Goal: Transaction & Acquisition: Purchase product/service

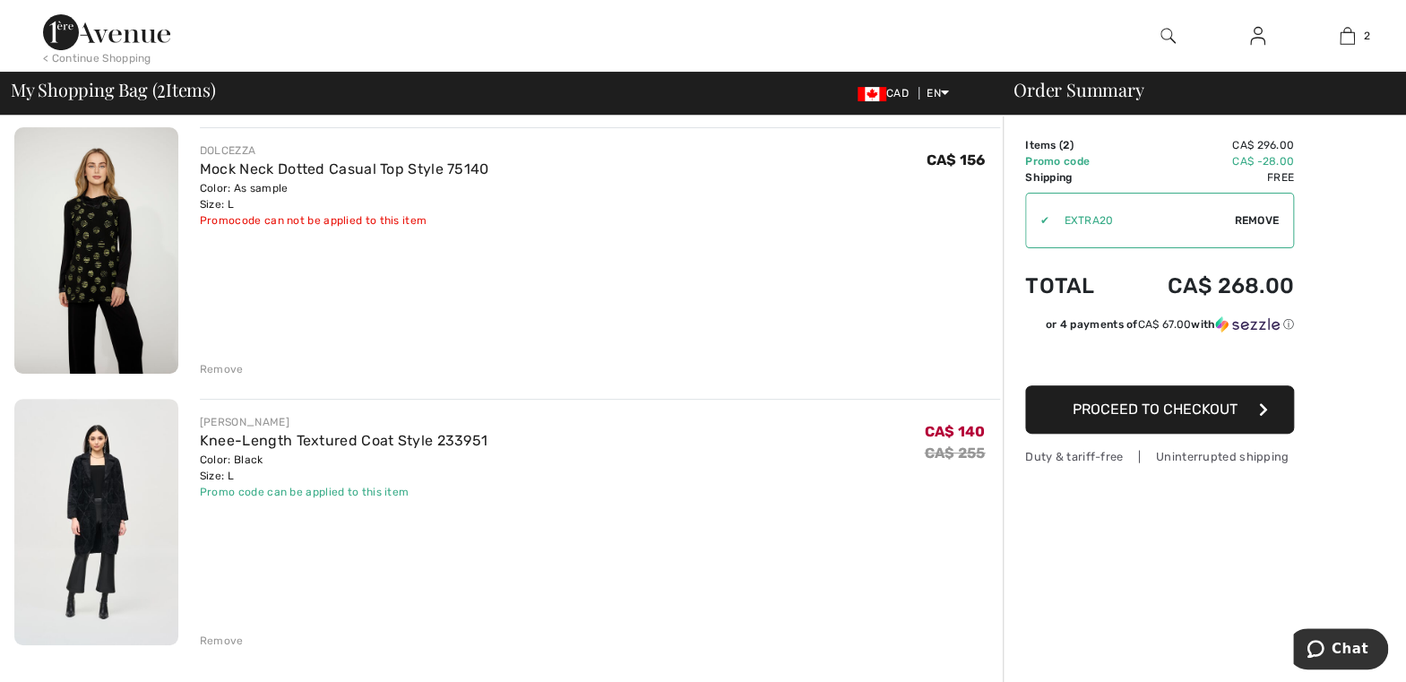
scroll to position [136, 0]
click at [416, 443] on link "Knee-Length Textured Coat Style 233951" at bounding box center [344, 439] width 288 height 17
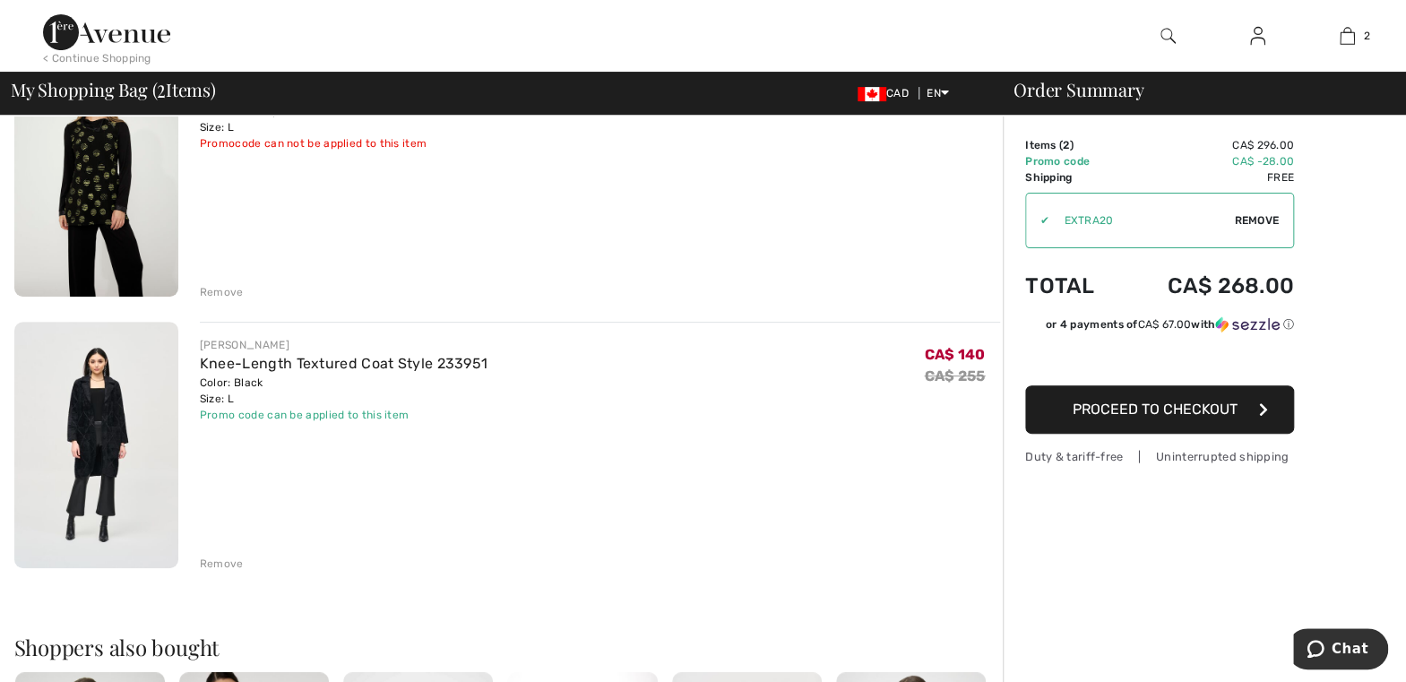
scroll to position [221, 0]
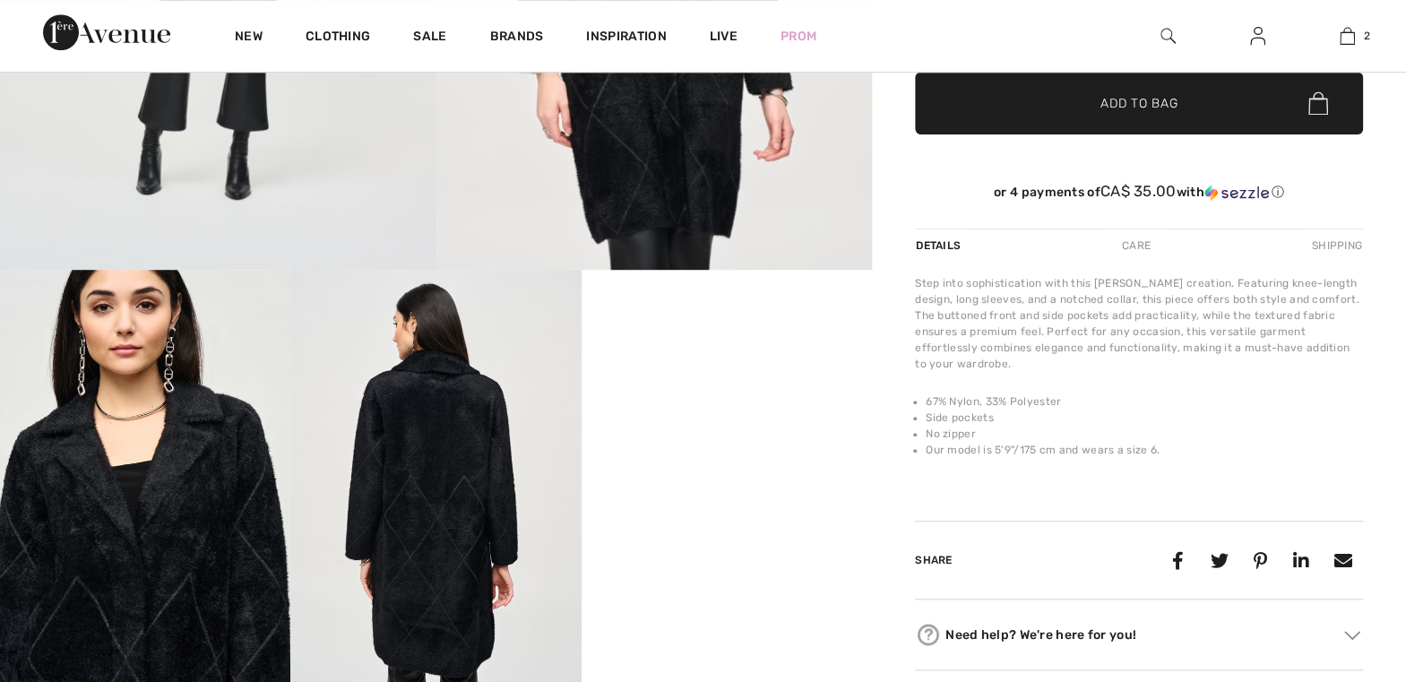
checkbox input "true"
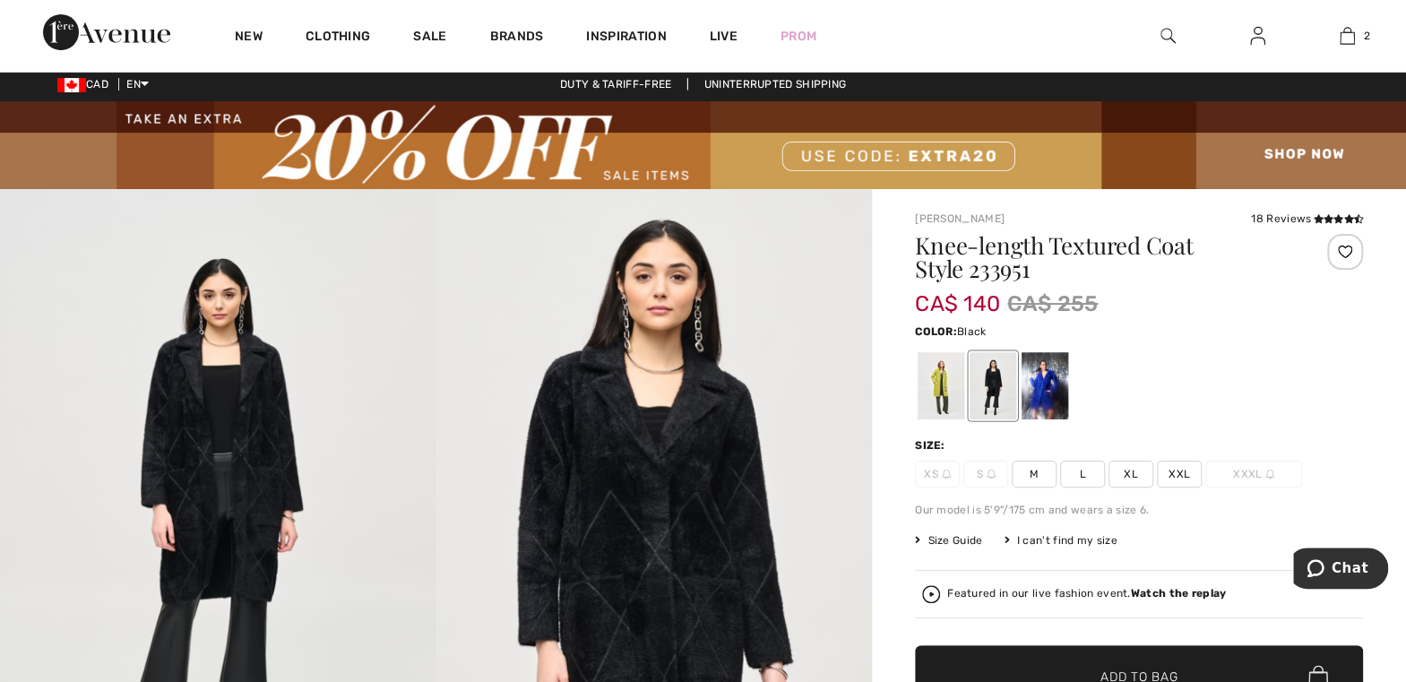
scroll to position [2, 0]
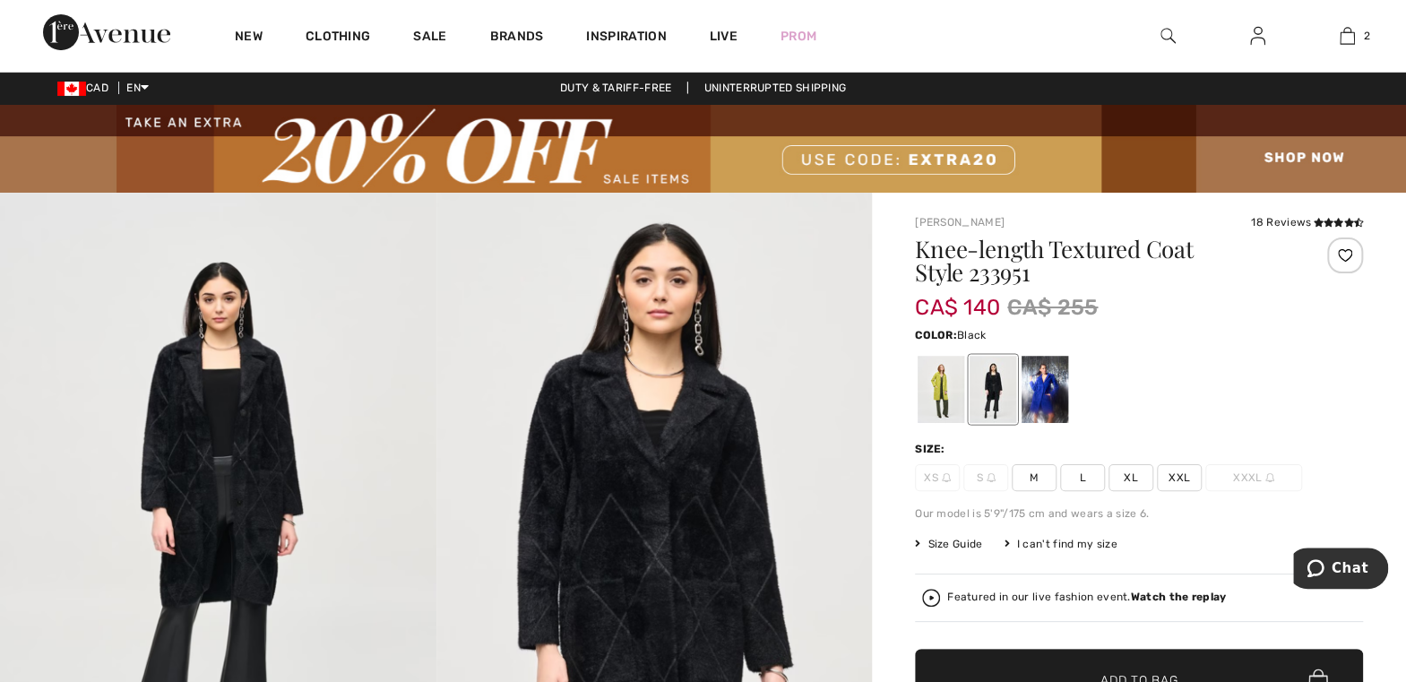
click at [1033, 471] on span "M" at bounding box center [1034, 477] width 45 height 27
click at [1188, 661] on span "✔ Added to Bag Add to Bag" at bounding box center [1139, 680] width 448 height 63
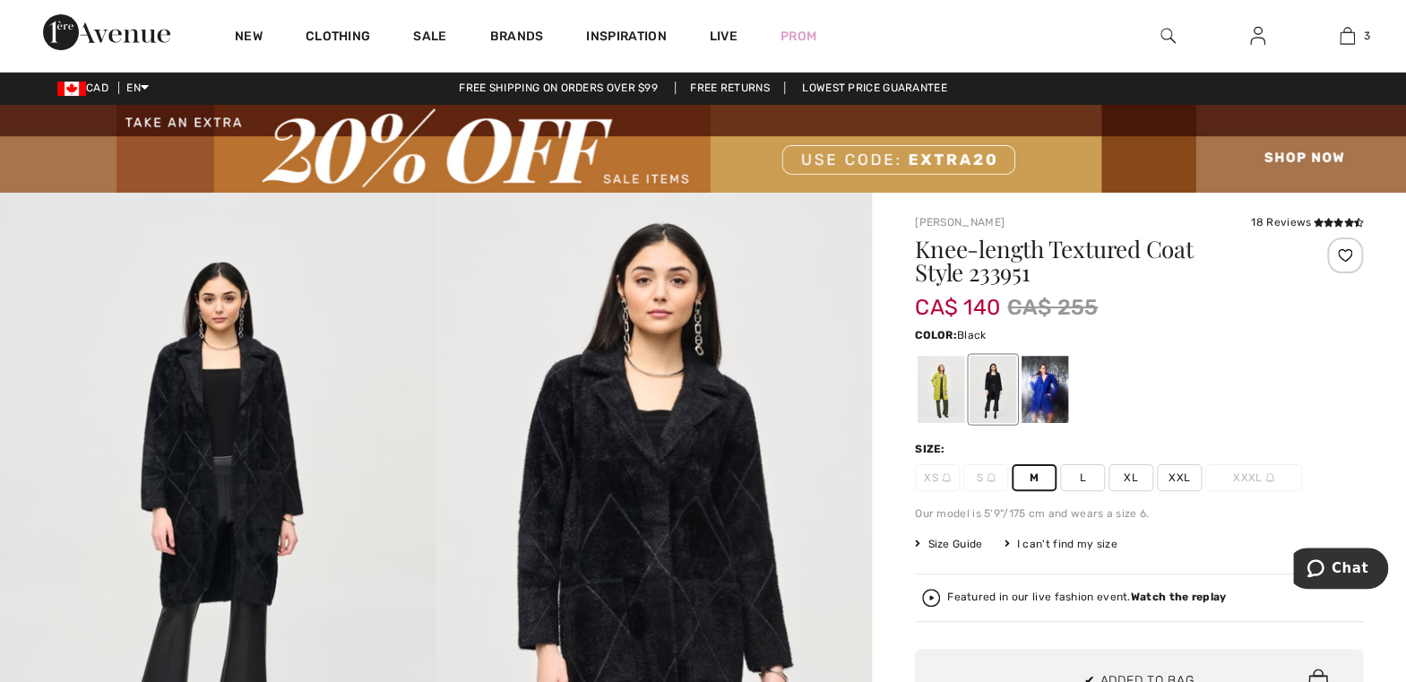
scroll to position [0, 0]
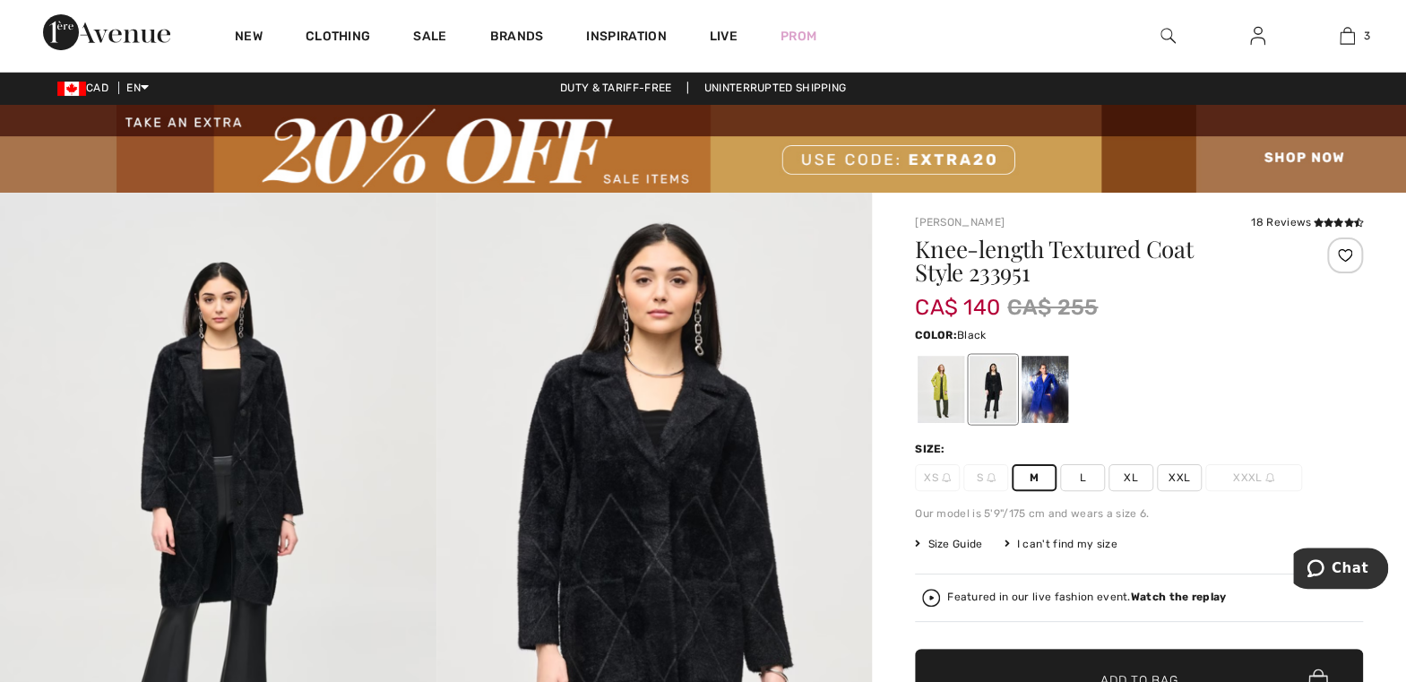
click at [1342, 30] on img at bounding box center [1347, 36] width 15 height 22
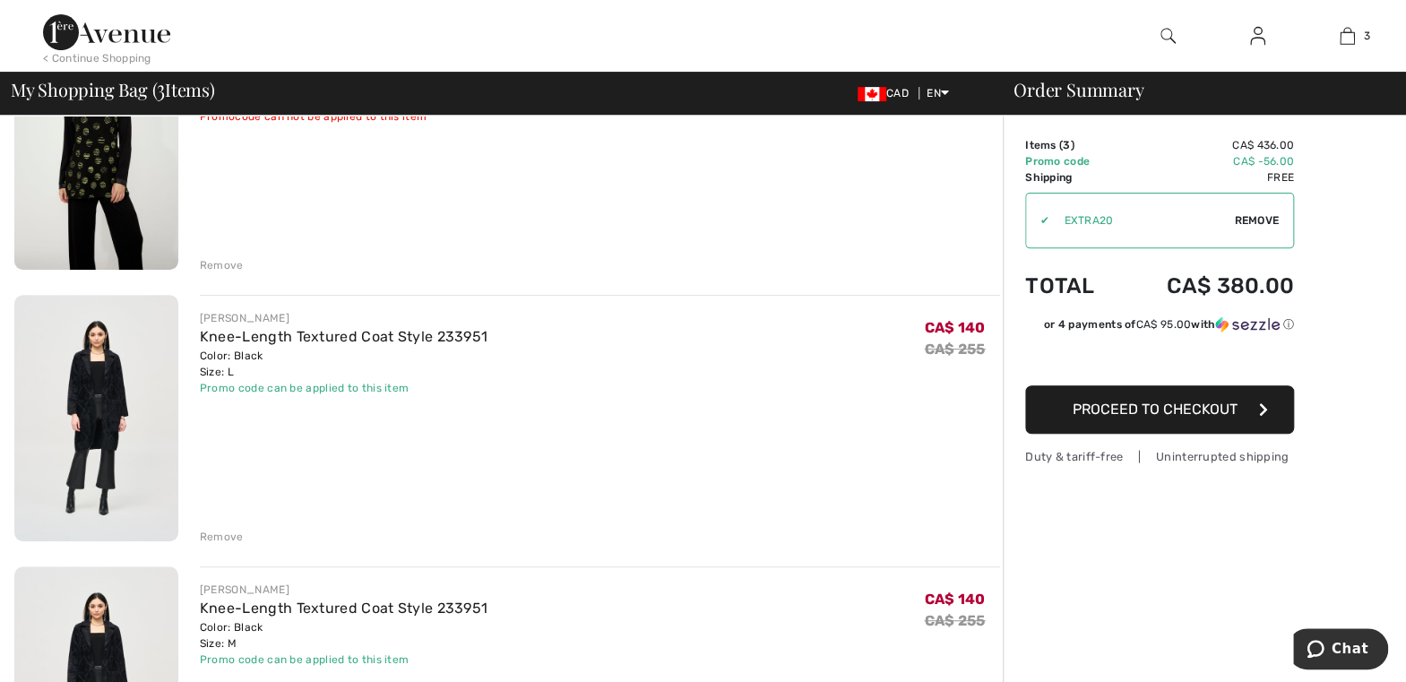
click at [216, 268] on div "Remove" at bounding box center [222, 265] width 44 height 16
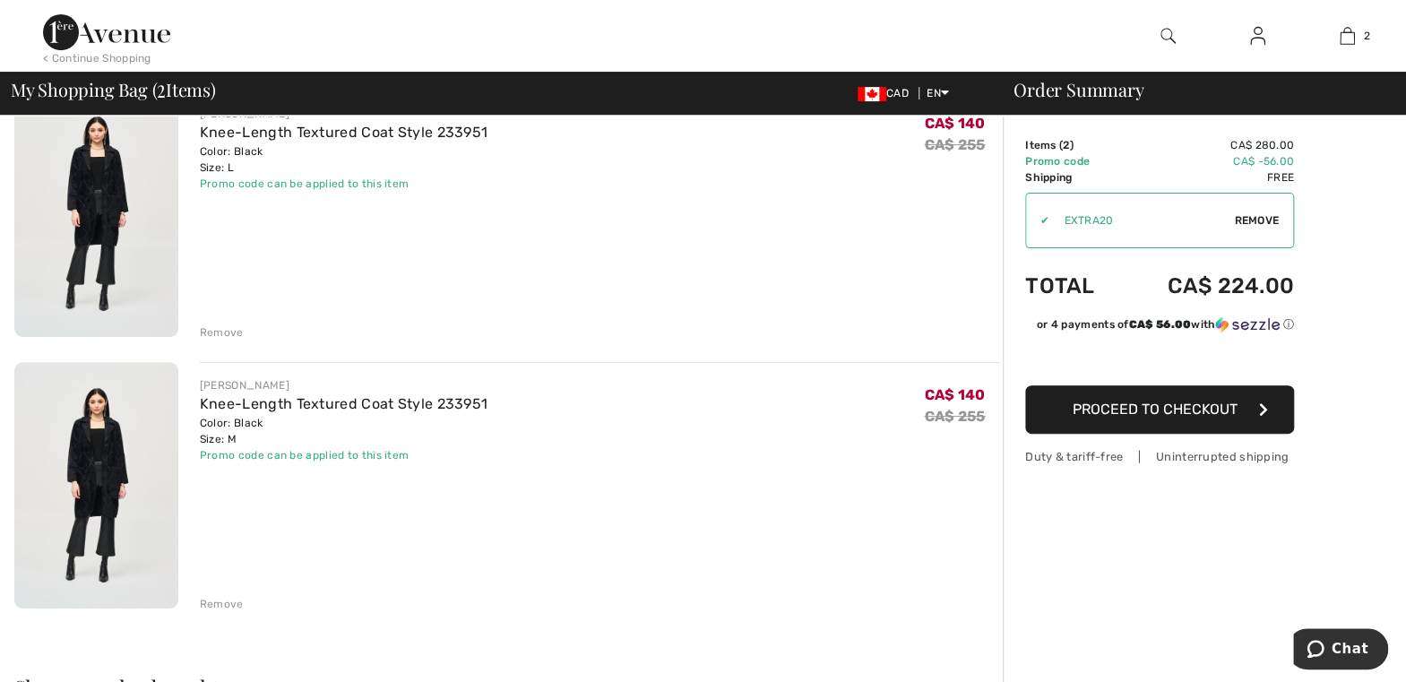
scroll to position [163, 0]
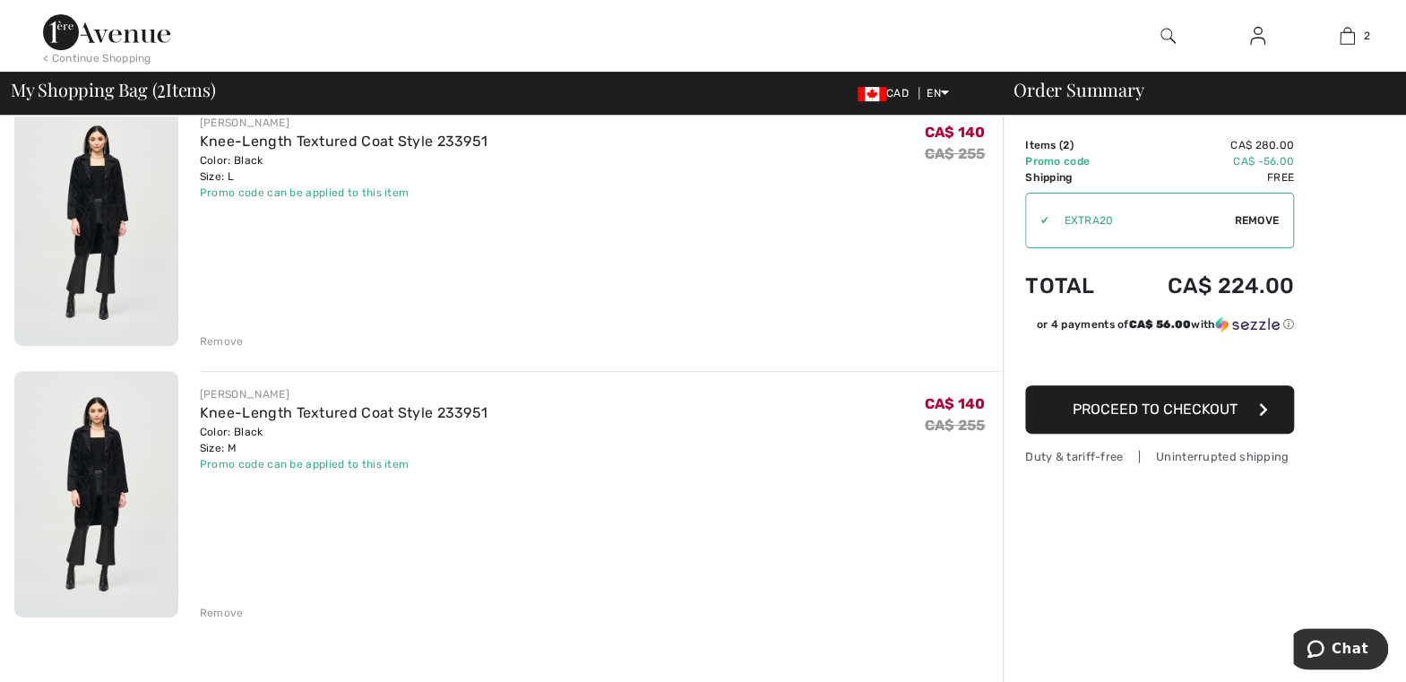
click at [231, 345] on div "Remove" at bounding box center [222, 341] width 44 height 16
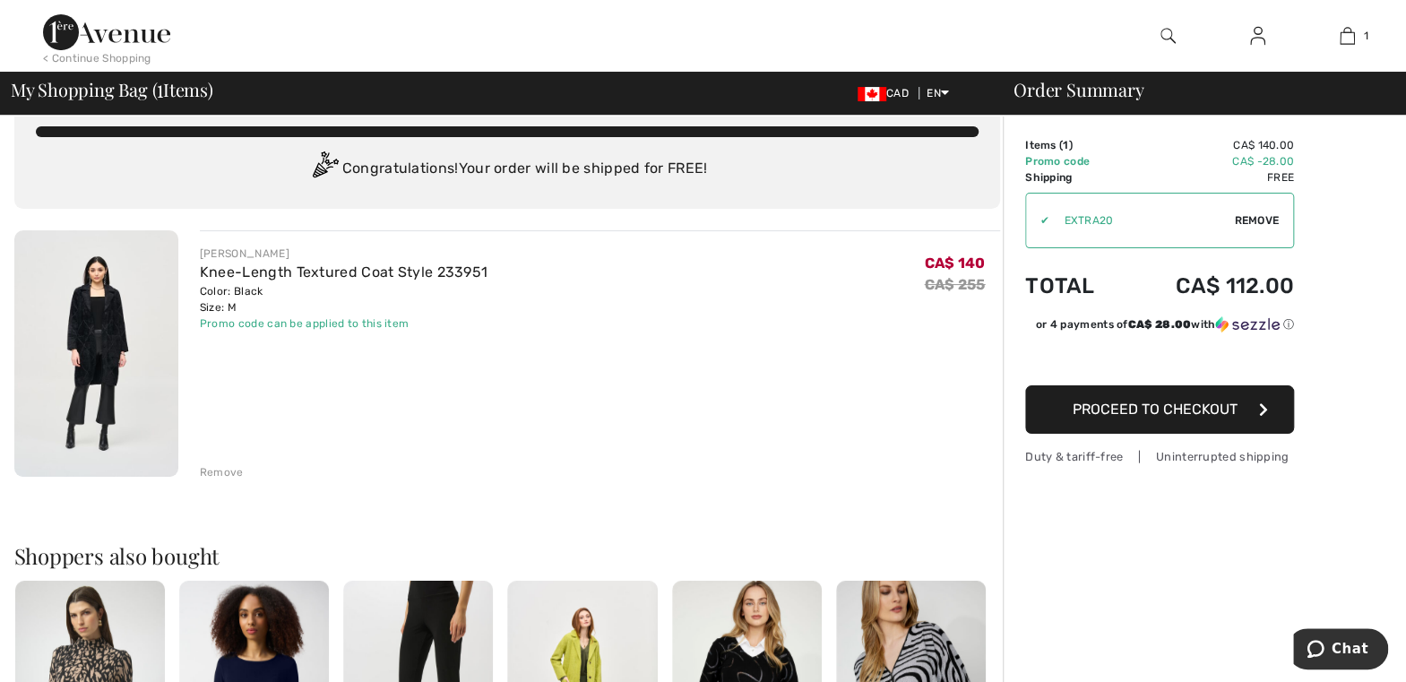
scroll to position [0, 0]
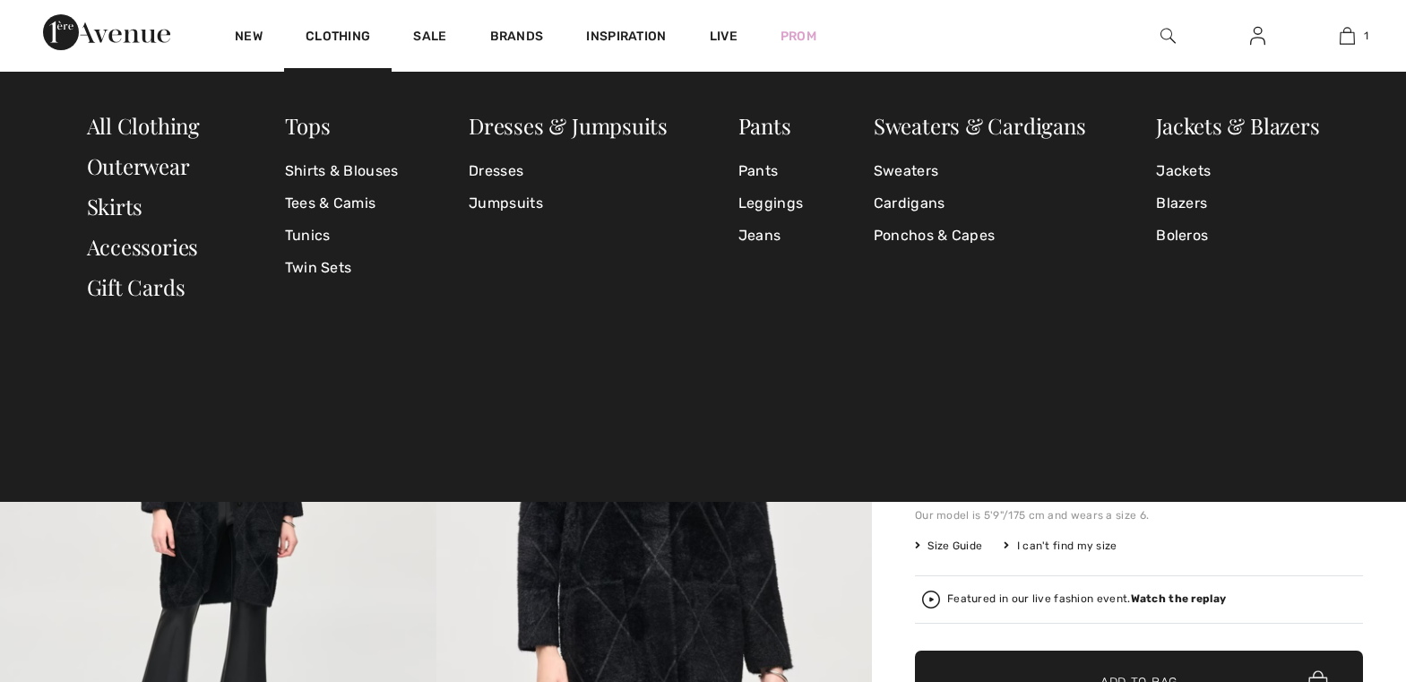
scroll to position [2, 0]
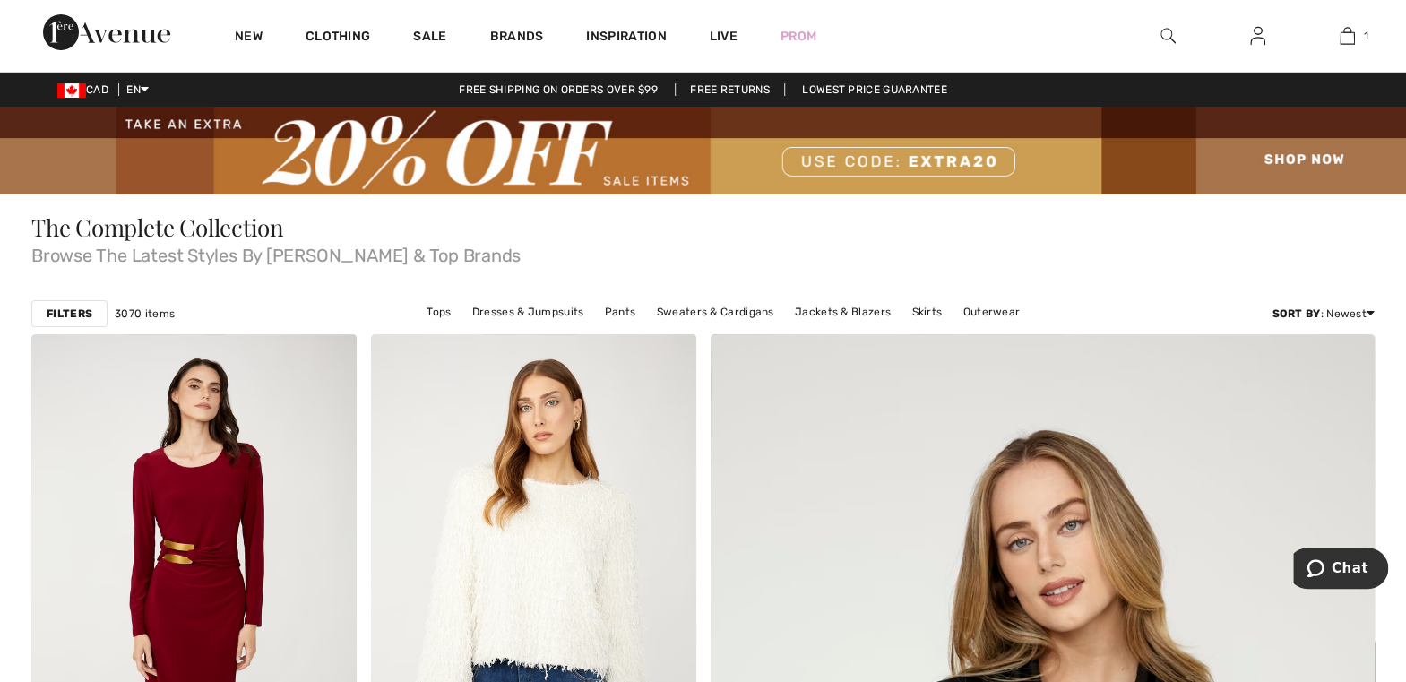
click at [362, 34] on link "Clothing" at bounding box center [338, 38] width 65 height 19
click at [442, 319] on link "Tops" at bounding box center [439, 311] width 42 height 23
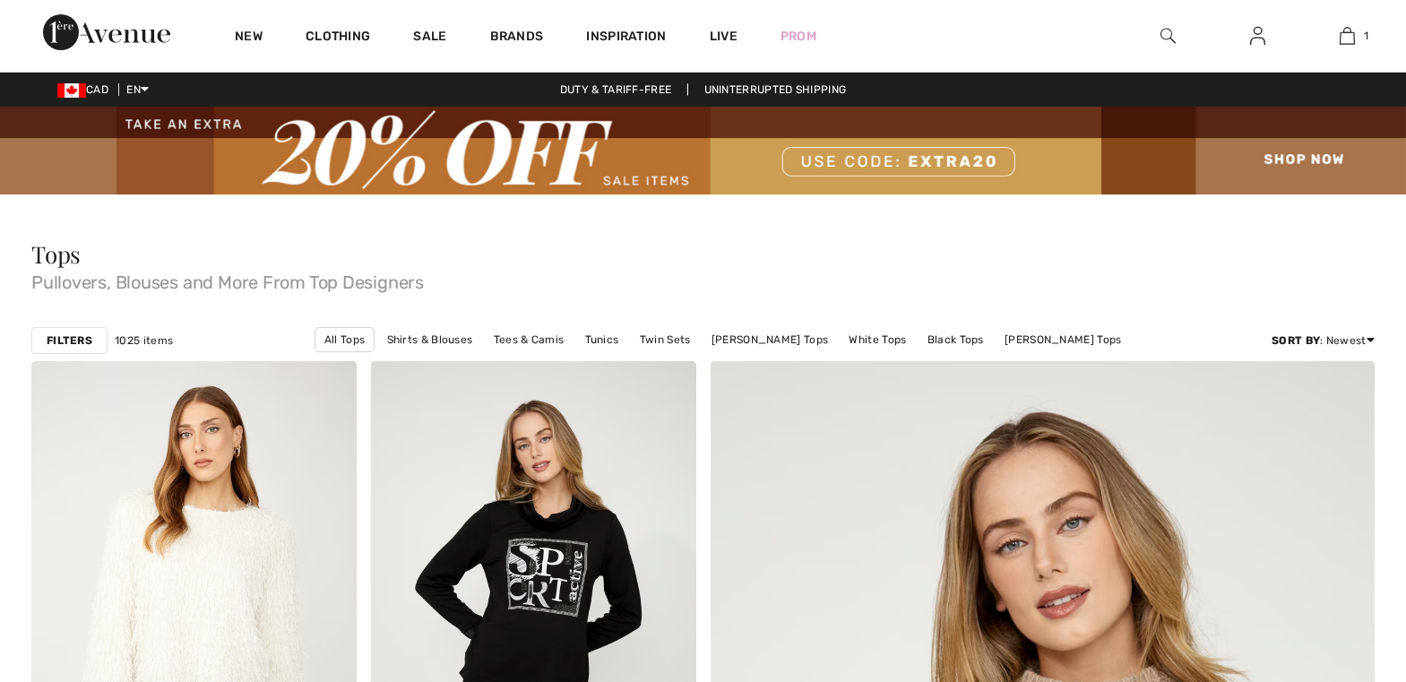
click at [692, 333] on link "Twin Sets" at bounding box center [665, 339] width 69 height 23
click at [616, 329] on link "Tunics" at bounding box center [602, 339] width 52 height 23
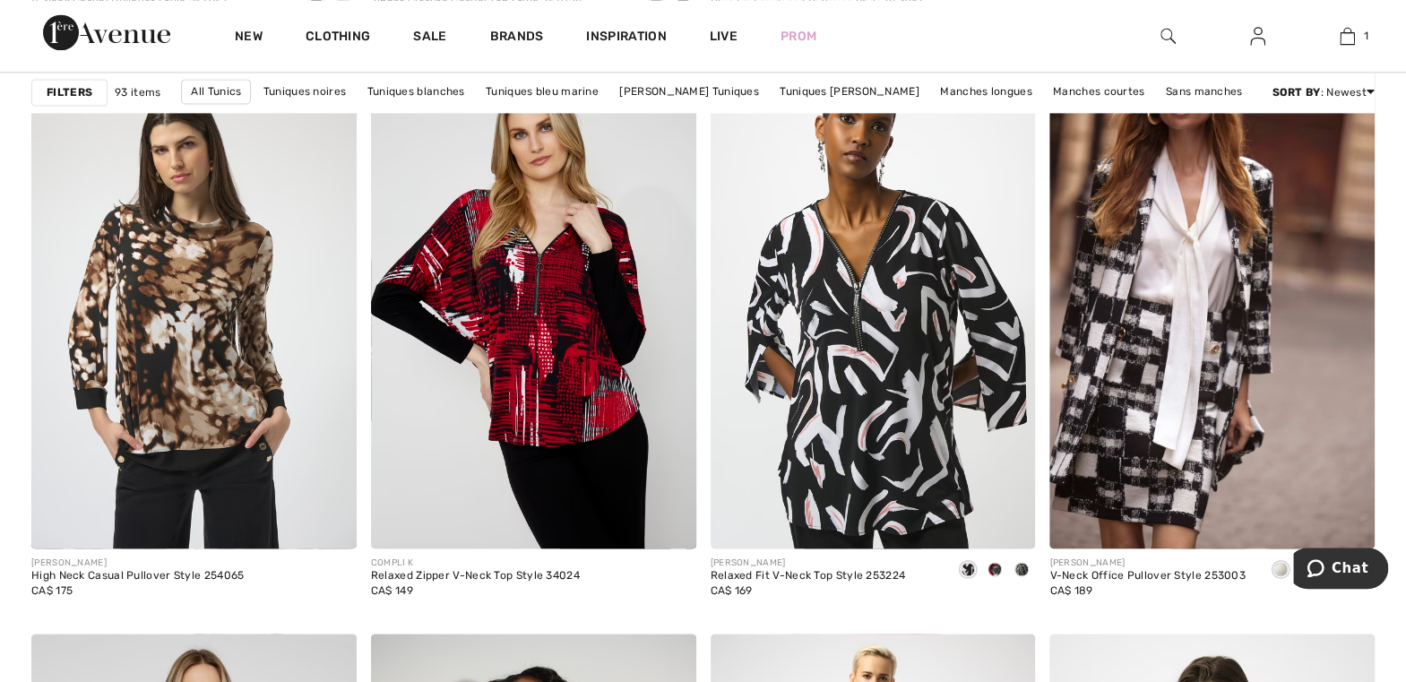
scroll to position [1438, 0]
click at [189, 339] on img at bounding box center [193, 304] width 325 height 488
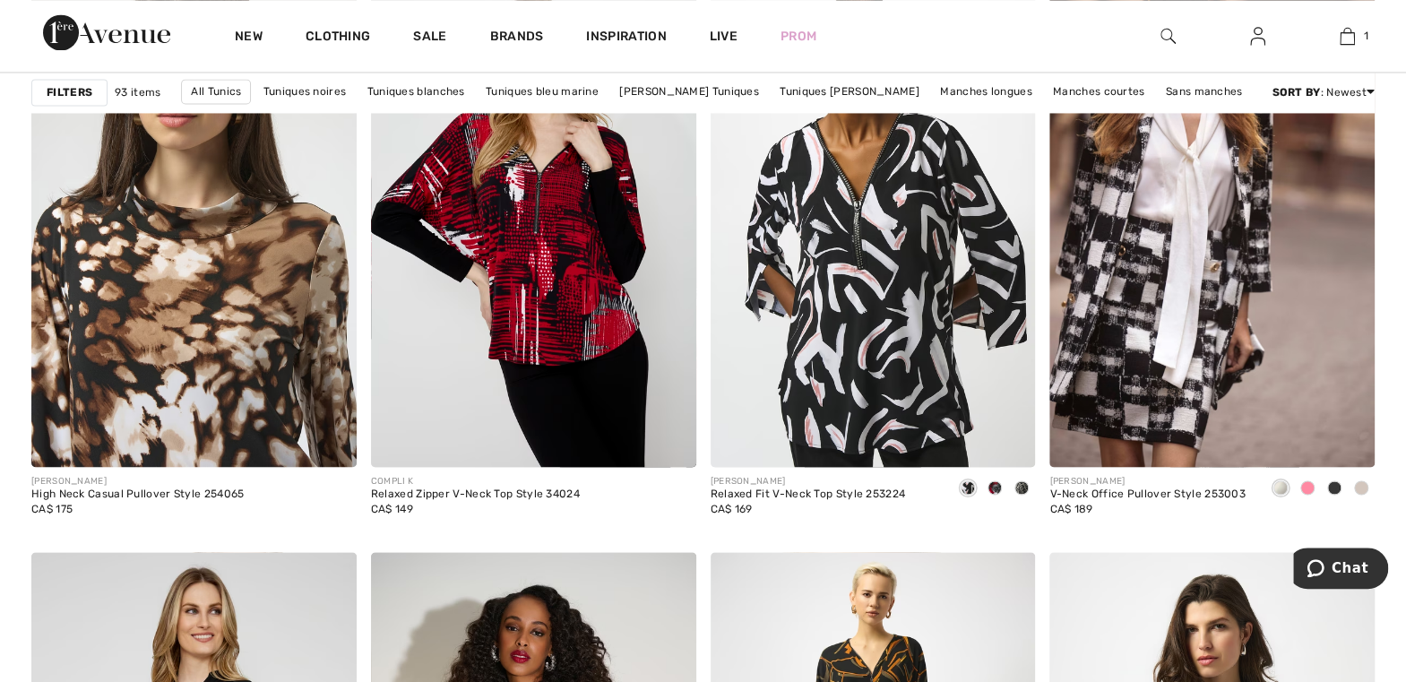
scroll to position [1524, 0]
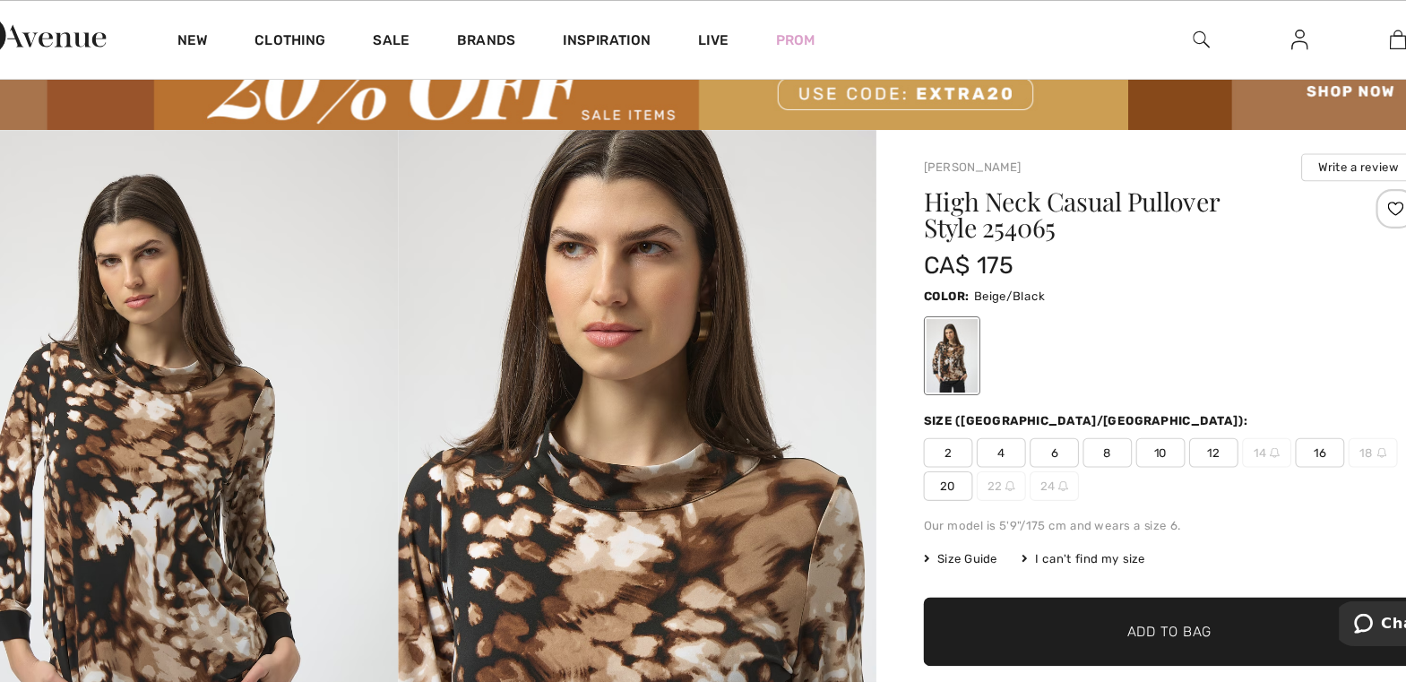
scroll to position [76, 0]
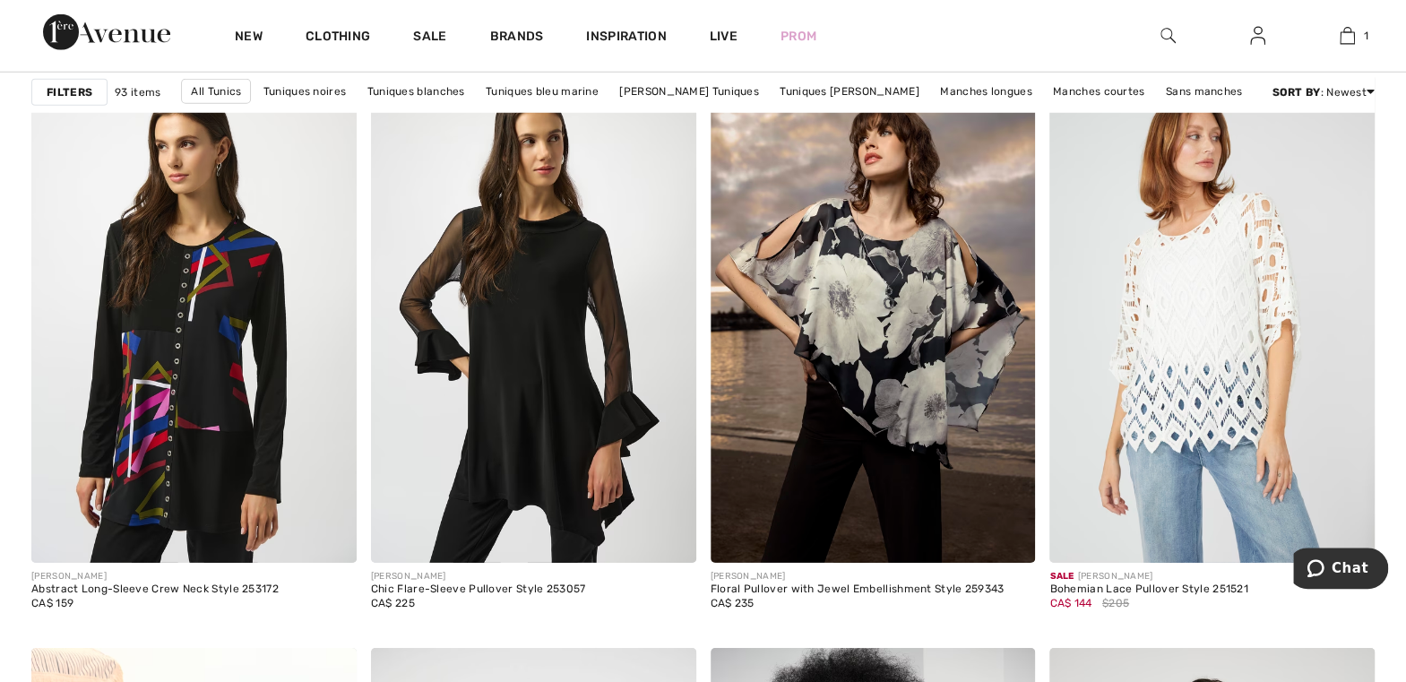
scroll to position [2789, 0]
click at [216, 392] on img at bounding box center [193, 317] width 325 height 488
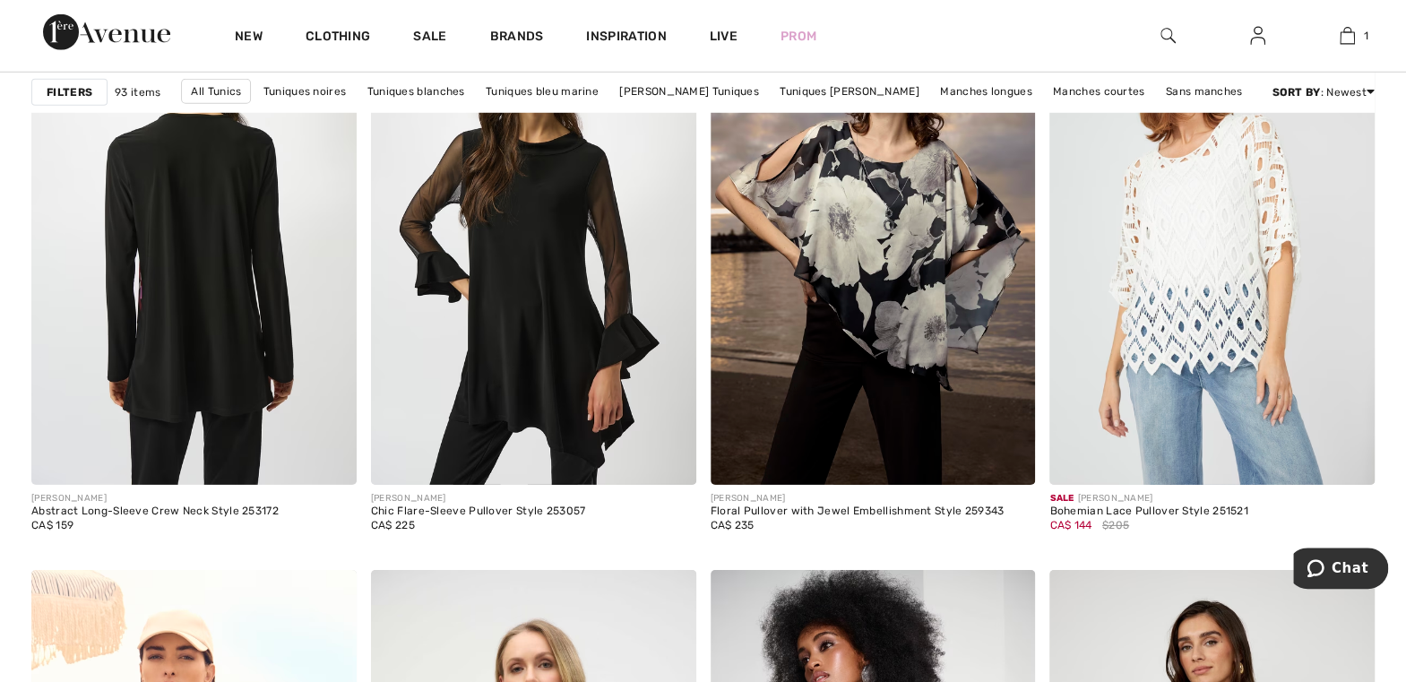
scroll to position [2874, 0]
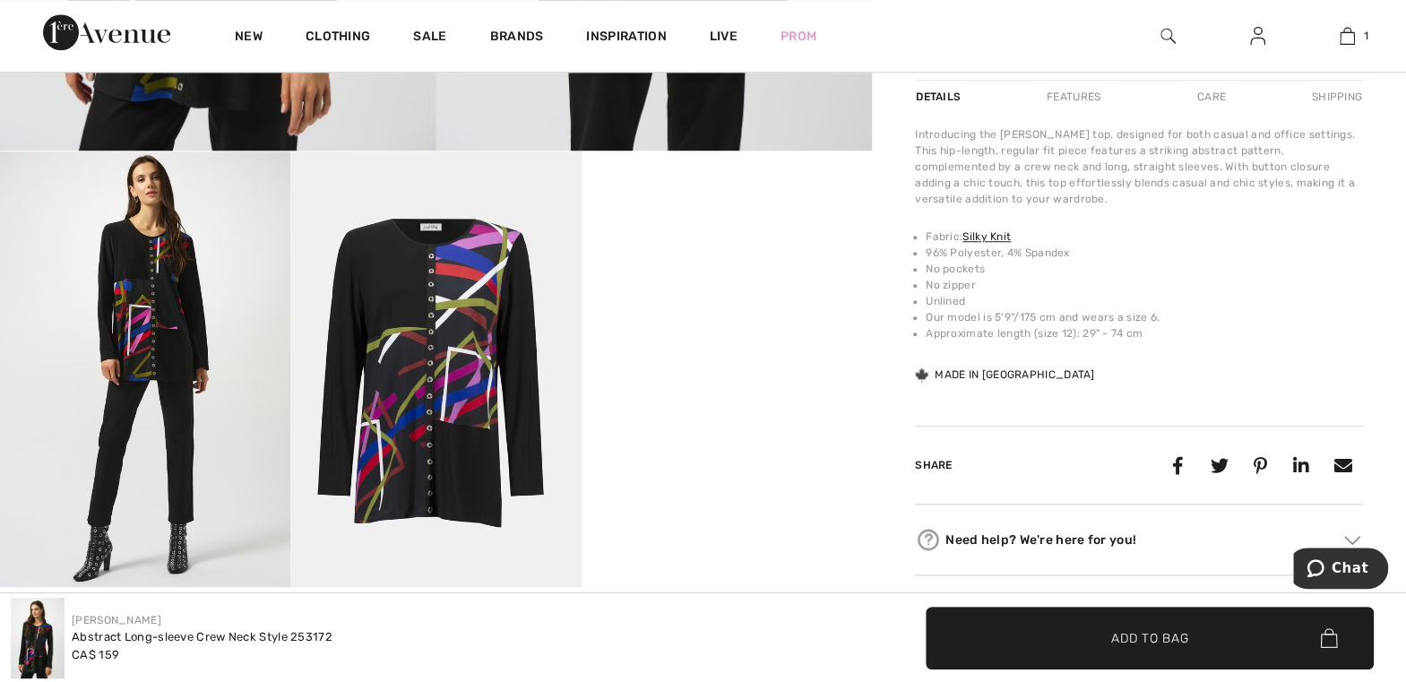
scroll to position [696, 0]
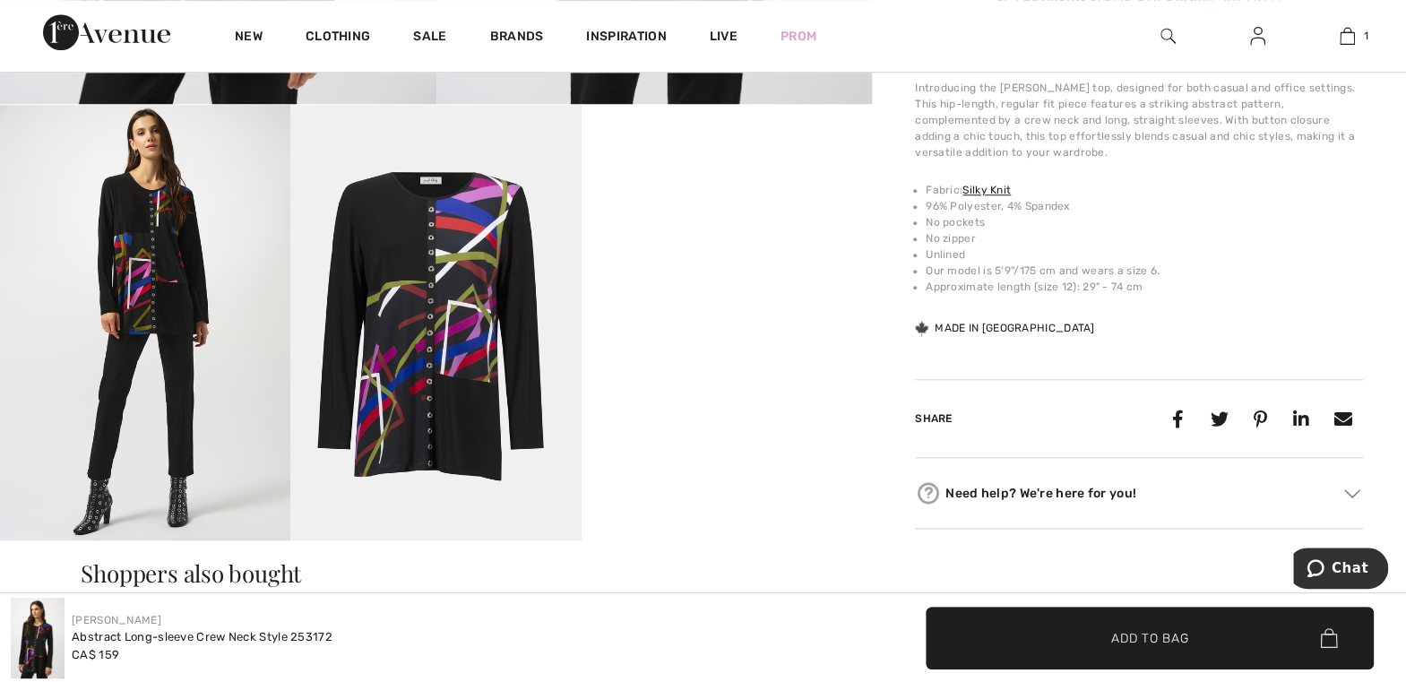
click at [1158, 651] on span "✔ Added to Bag Add to Bag" at bounding box center [1150, 638] width 448 height 63
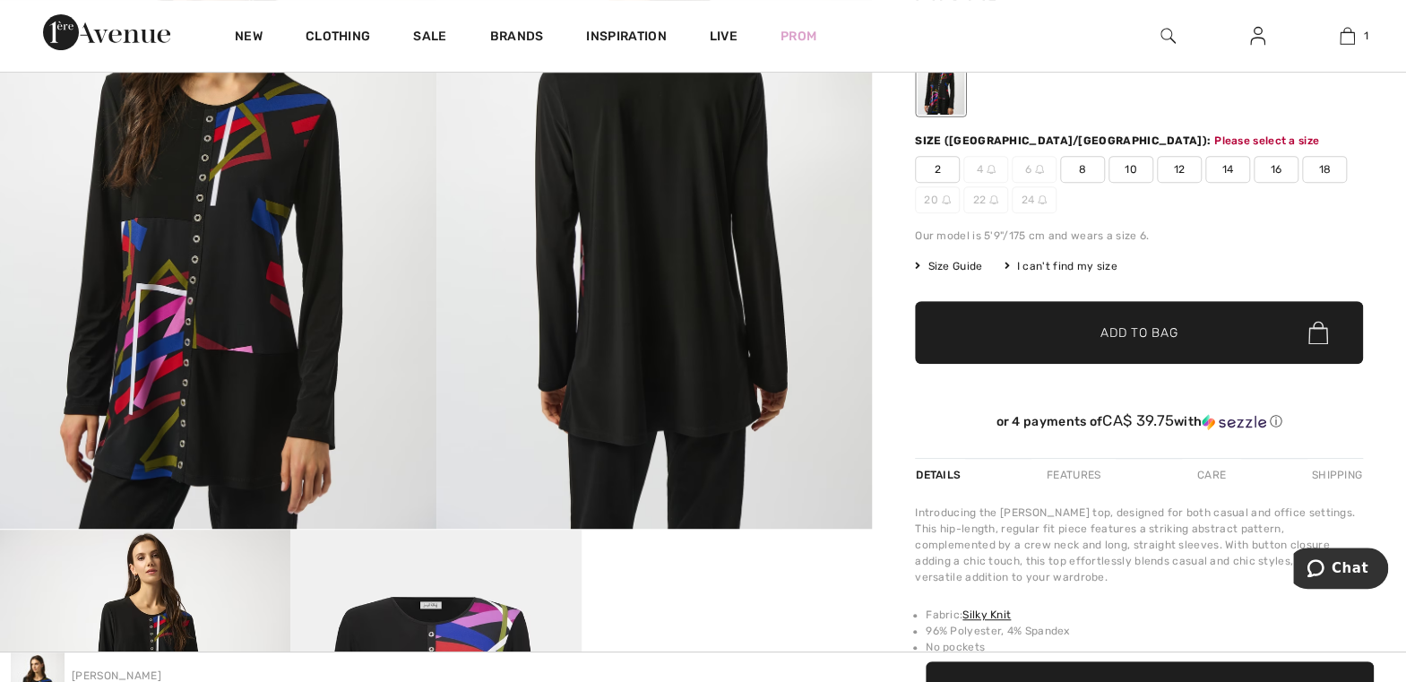
scroll to position [307, 0]
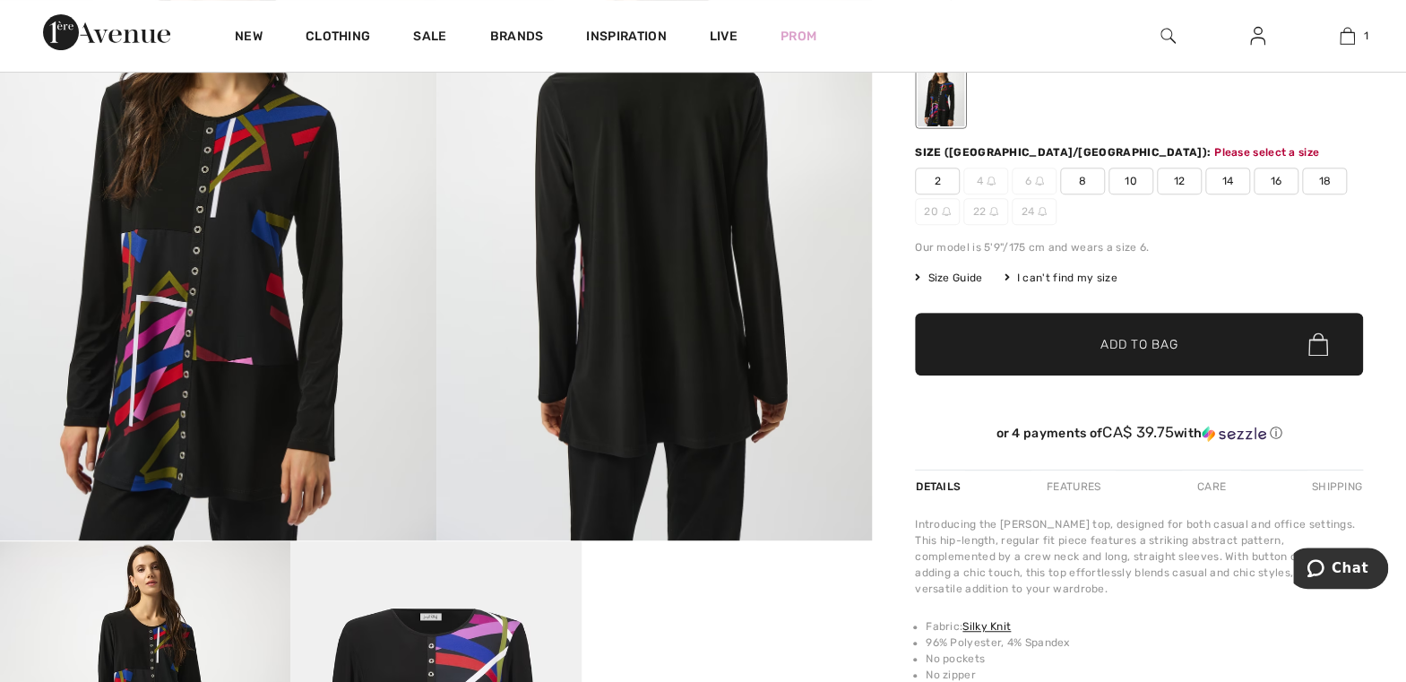
click at [1243, 350] on span "✔ Added to Bag Add to Bag" at bounding box center [1139, 344] width 448 height 63
click at [1227, 179] on span "14" at bounding box center [1228, 181] width 45 height 27
click at [1239, 352] on span "✔ Added to Bag Add to Bag" at bounding box center [1139, 344] width 448 height 63
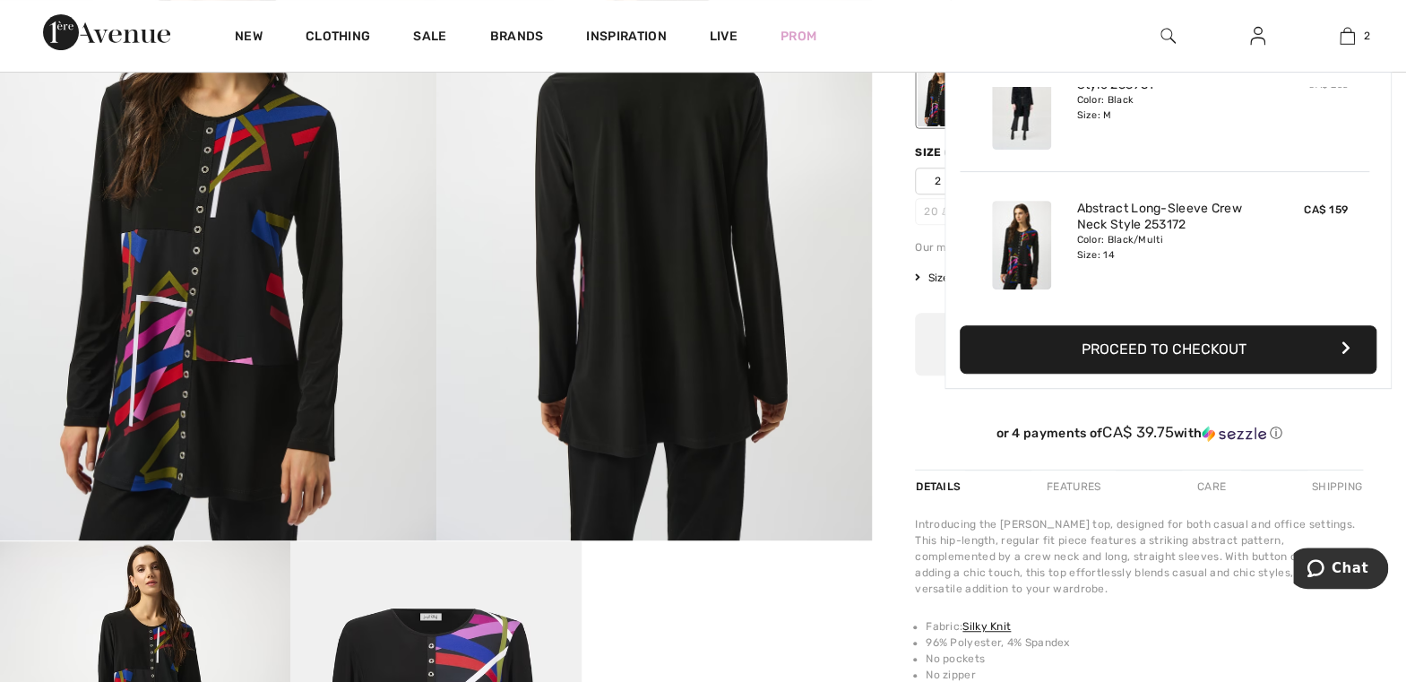
scroll to position [0, 0]
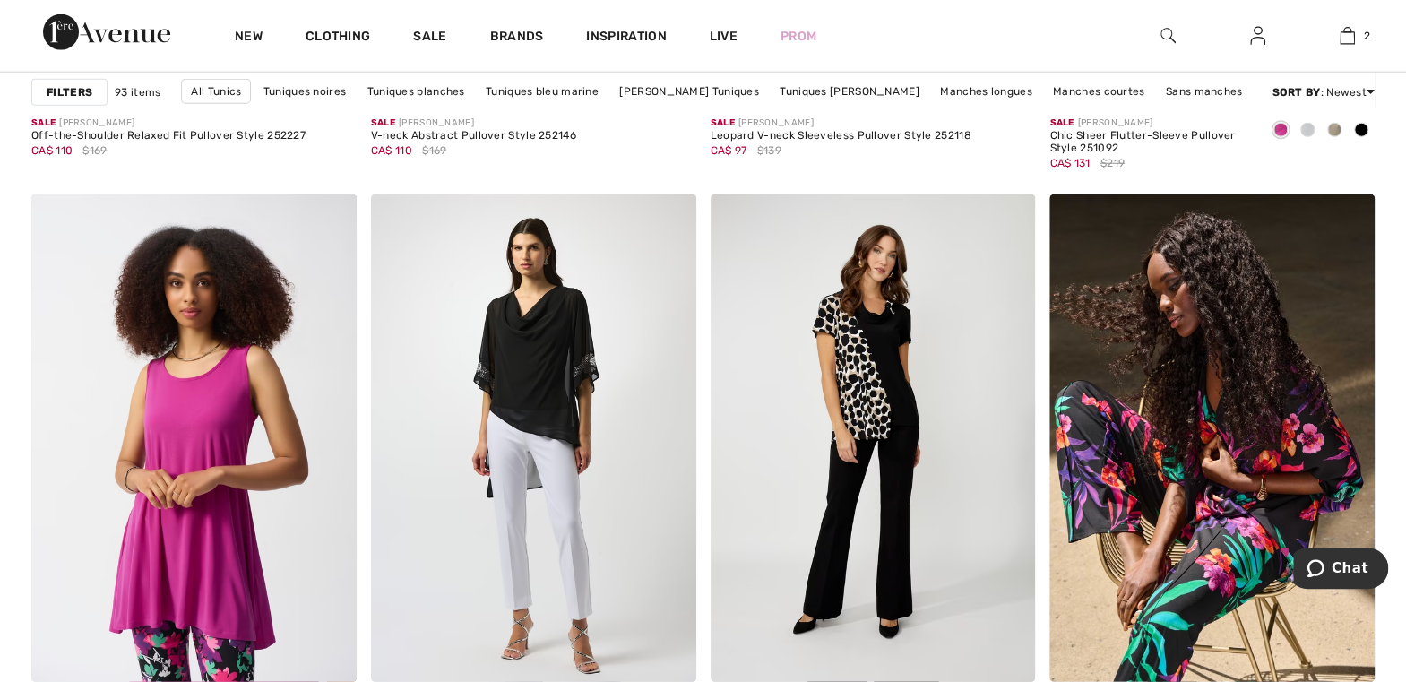
scroll to position [6368, 0]
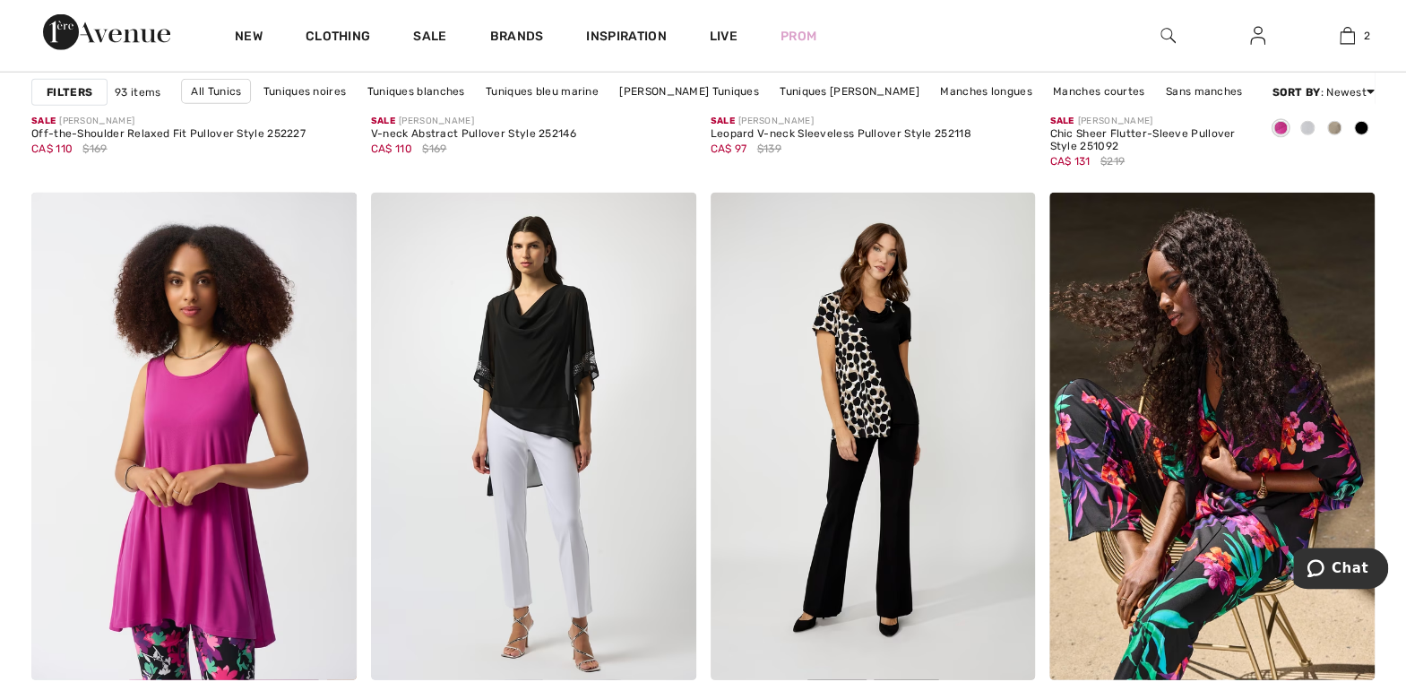
click at [877, 391] on img at bounding box center [873, 437] width 325 height 488
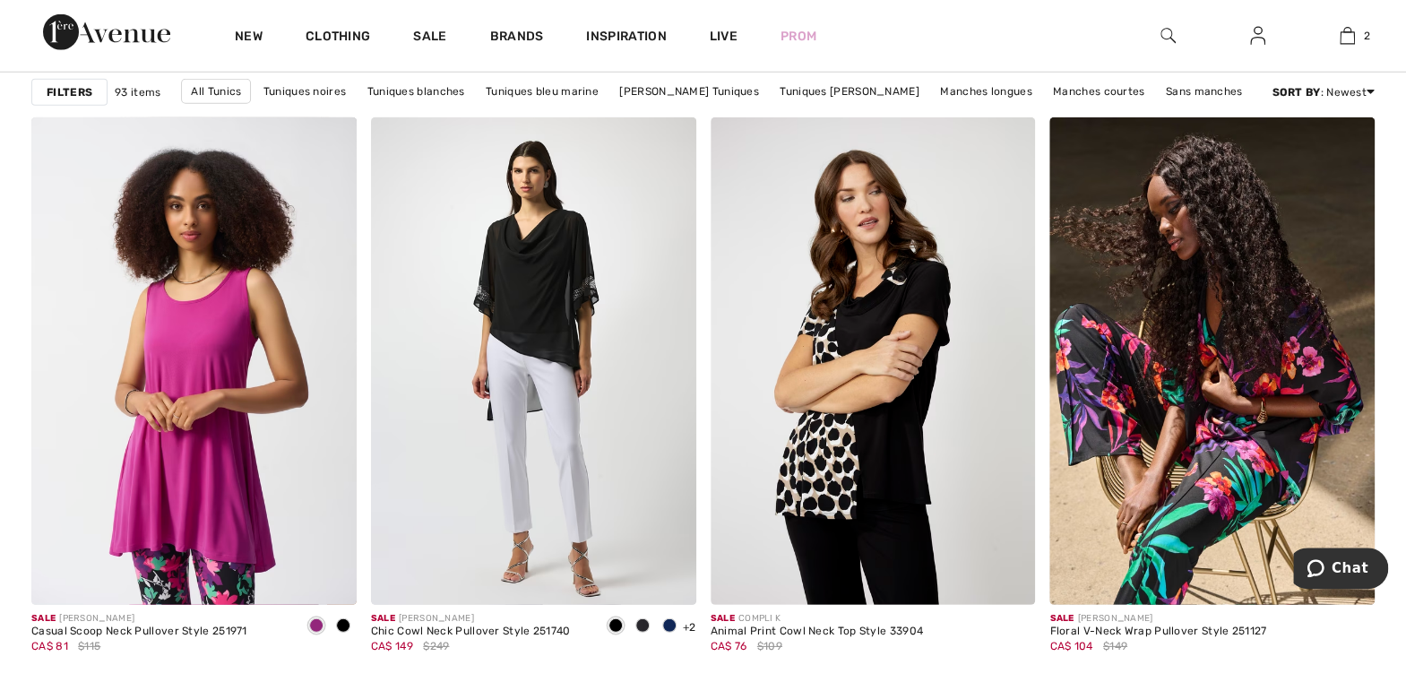
scroll to position [6453, 0]
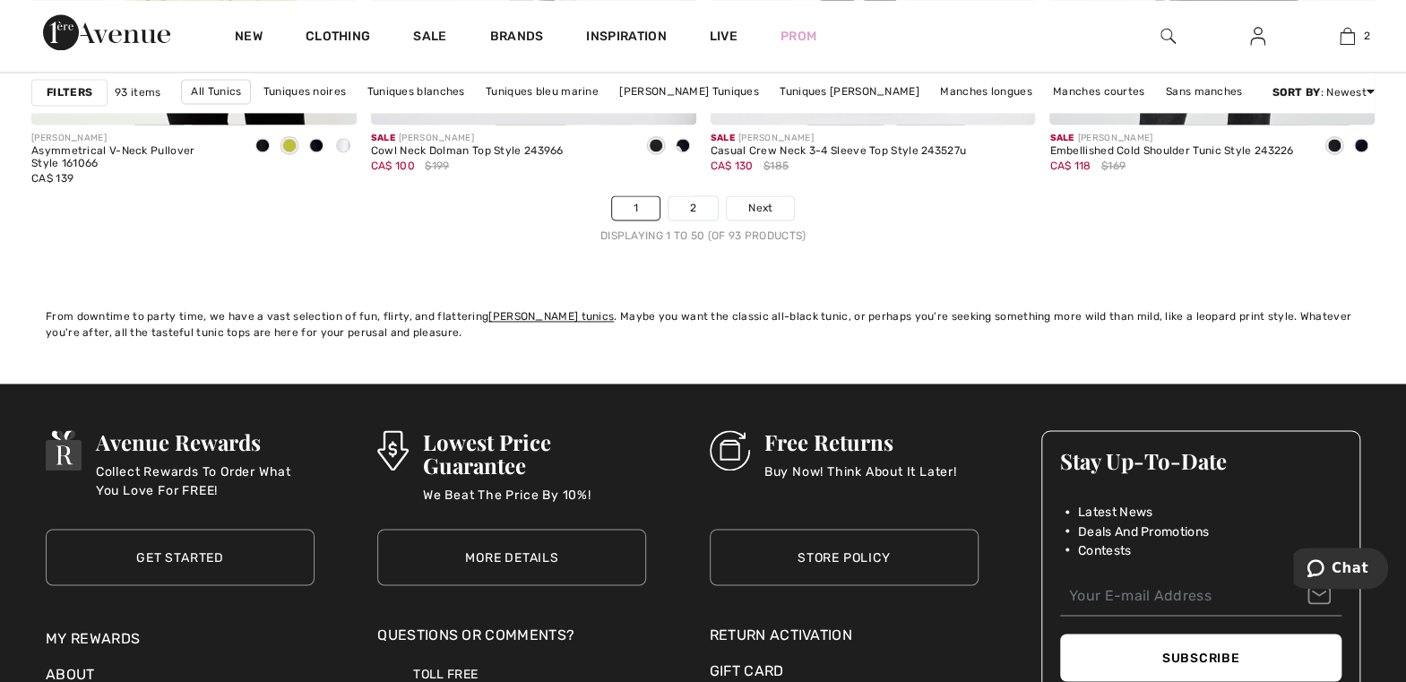
scroll to position [8924, 0]
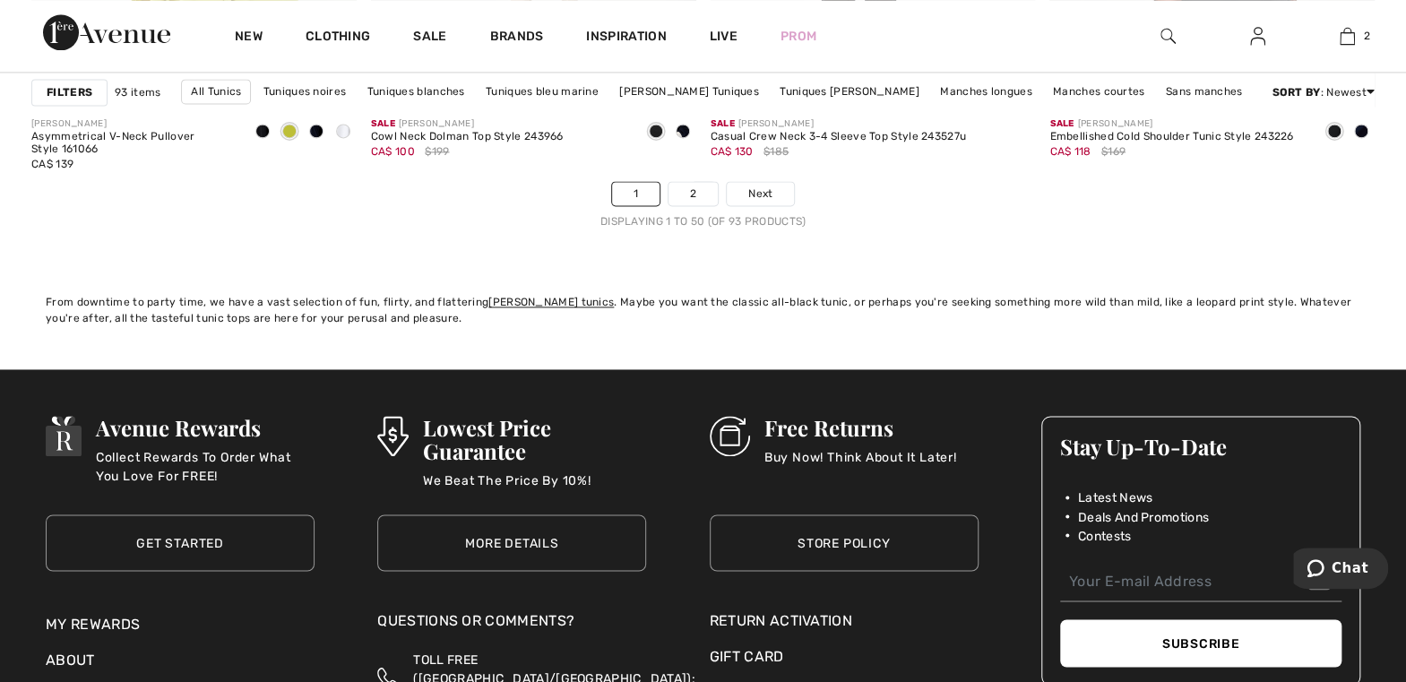
click at [690, 194] on link "2" at bounding box center [693, 193] width 49 height 23
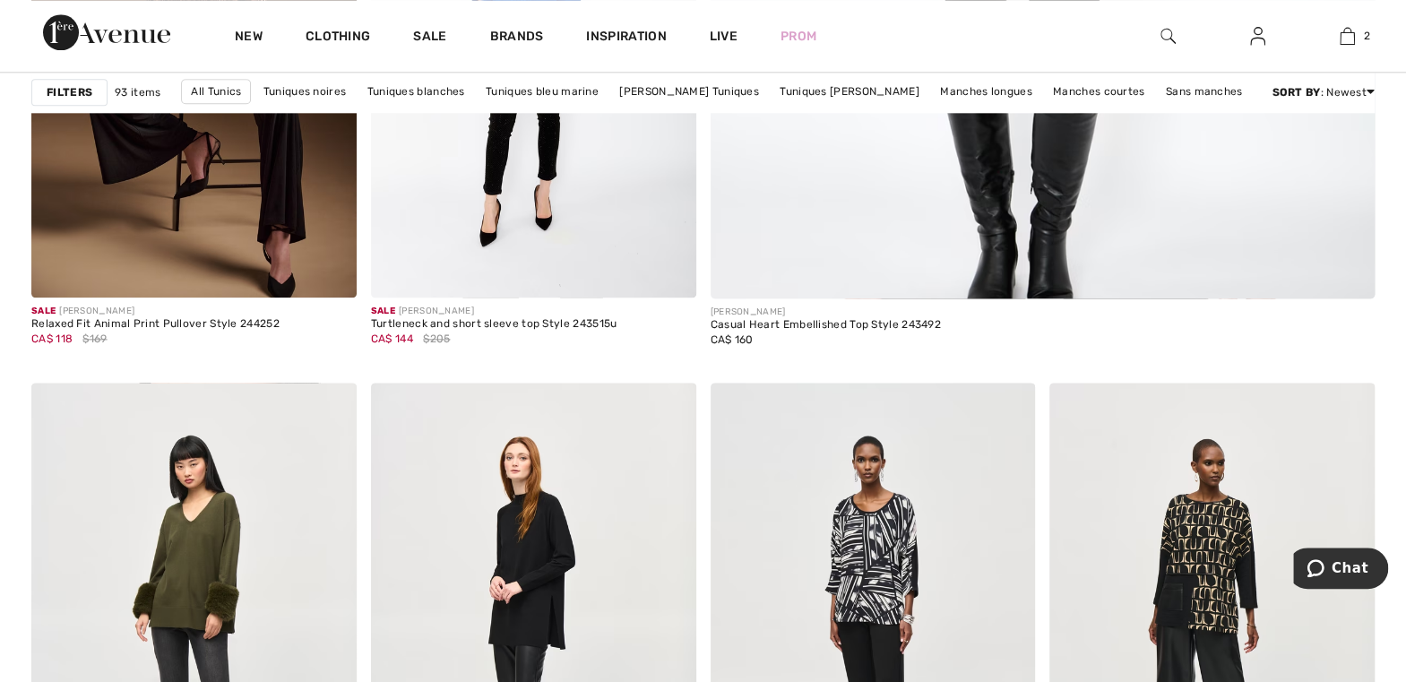
scroll to position [1114, 0]
click at [1340, 45] on img at bounding box center [1347, 36] width 15 height 22
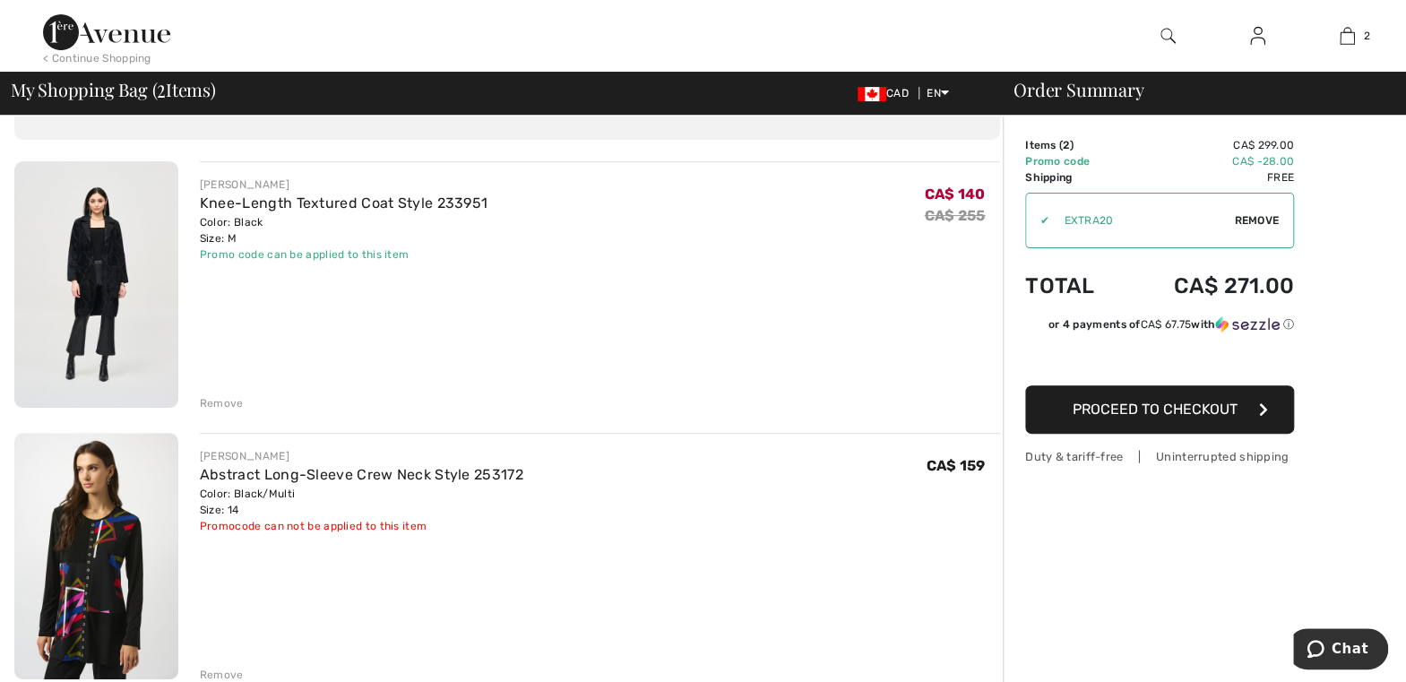
scroll to position [119, 0]
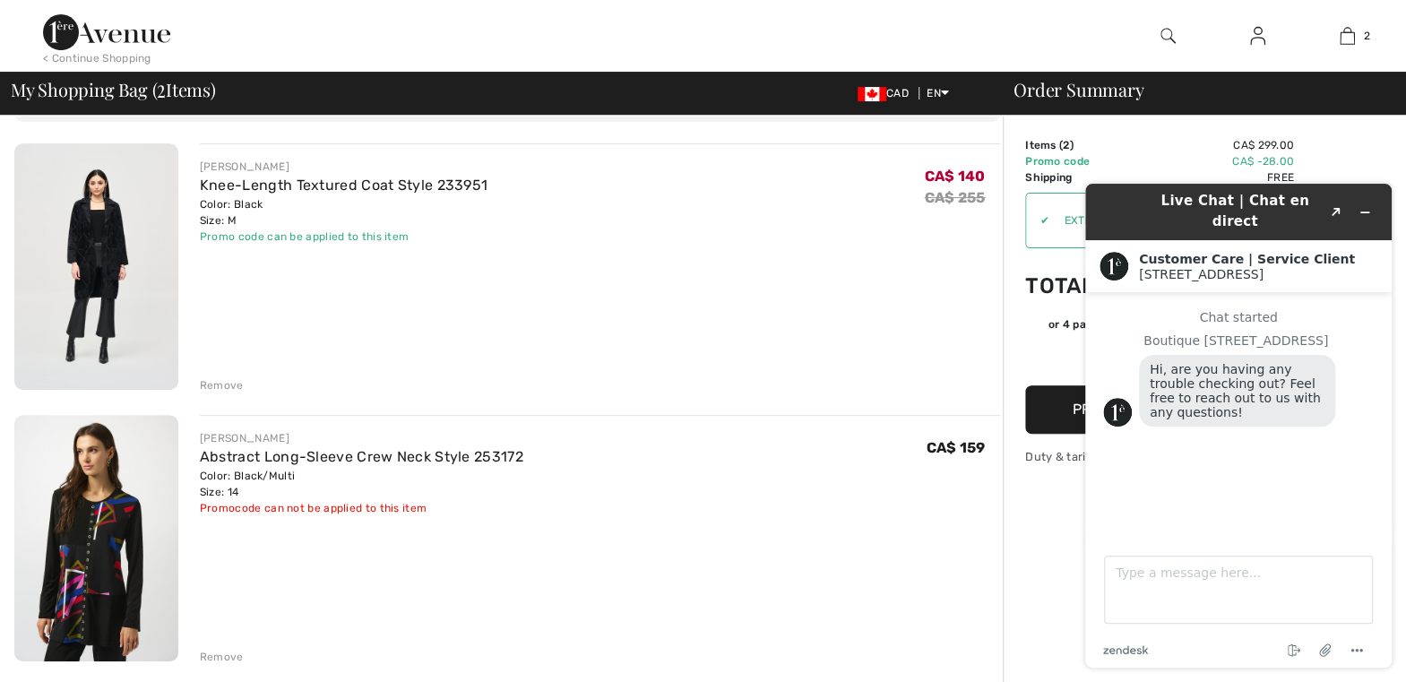
click at [1367, 212] on button "Minimize widget" at bounding box center [1365, 212] width 29 height 25
